Goal: Understand site structure: Understand site structure

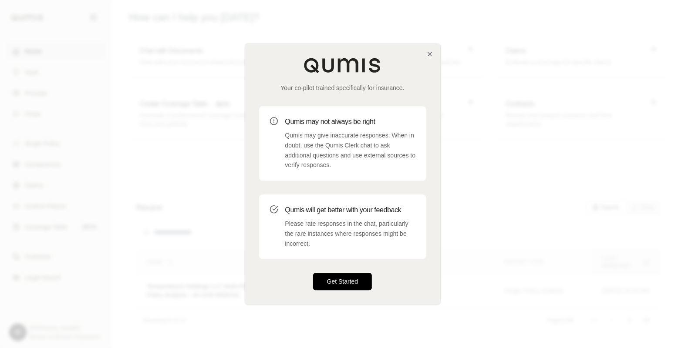
click at [323, 279] on button "Get Started" at bounding box center [342, 282] width 59 height 17
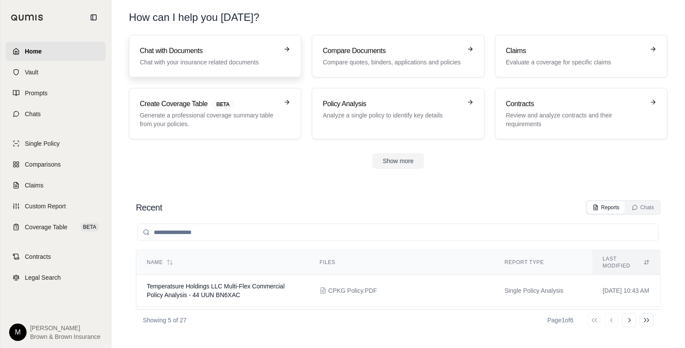
click at [220, 52] on h3 "Chat with Documents" at bounding box center [209, 51] width 139 height 10
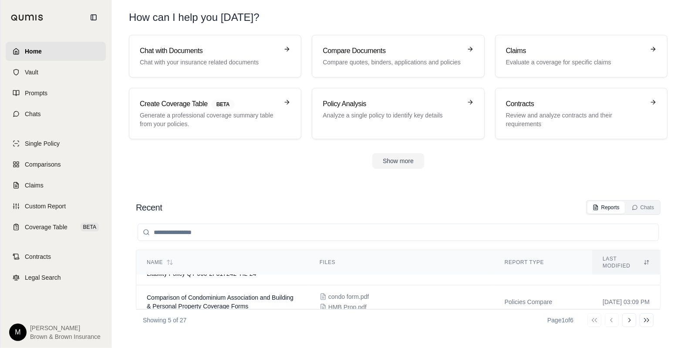
scroll to position [118, 0]
click at [227, 59] on p "Chat with your insurance related documents" at bounding box center [209, 62] width 139 height 9
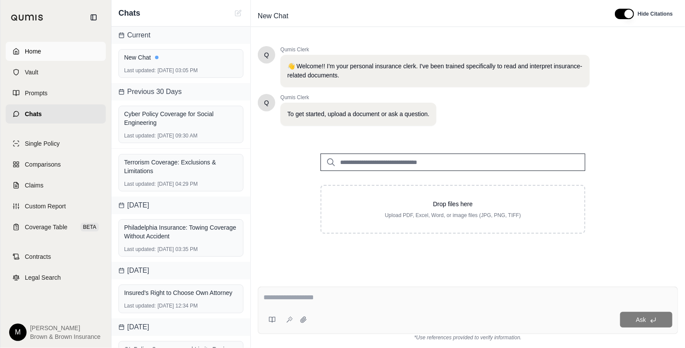
click at [34, 50] on span "Home" at bounding box center [33, 51] width 16 height 9
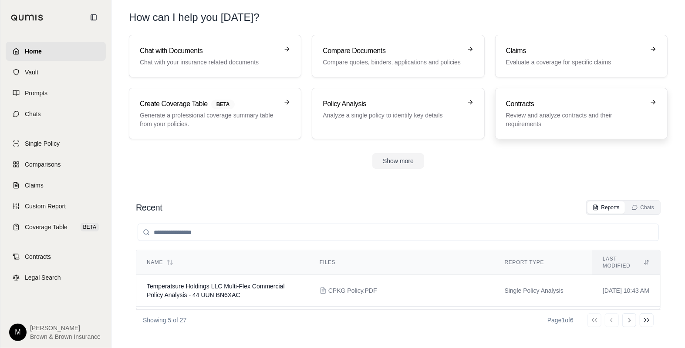
click at [589, 113] on p "Review and analyze contracts and their requirements" at bounding box center [575, 119] width 139 height 17
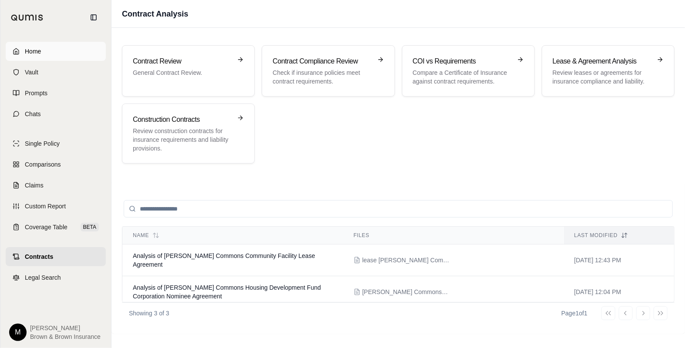
click at [31, 49] on span "Home" at bounding box center [33, 51] width 16 height 9
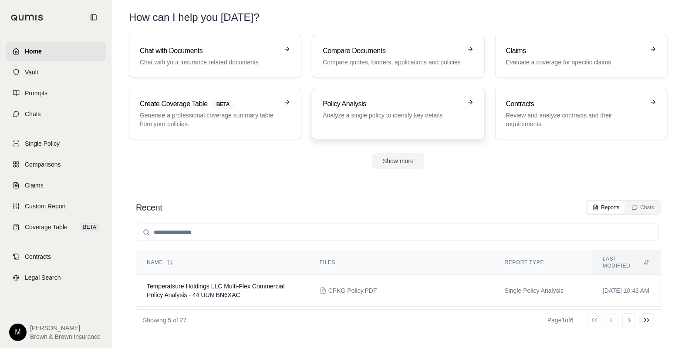
click at [382, 110] on div "Policy Analysis Analyze a single policy to identify key details" at bounding box center [392, 109] width 139 height 21
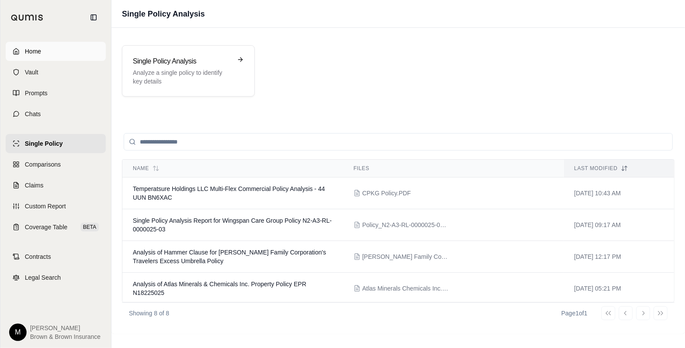
click at [34, 51] on span "Home" at bounding box center [33, 51] width 16 height 9
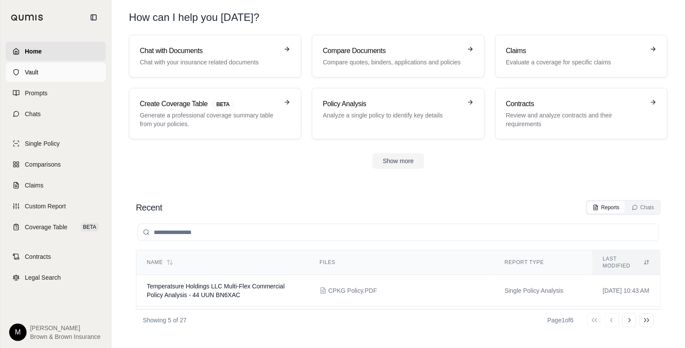
click at [33, 70] on span "Vault" at bounding box center [32, 72] width 14 height 9
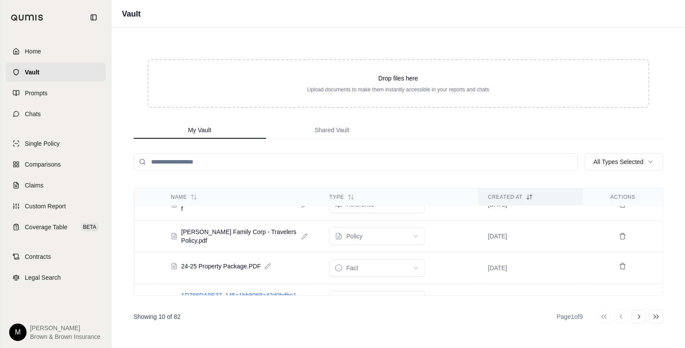
scroll to position [227, 0]
